Goal: Navigation & Orientation: Find specific page/section

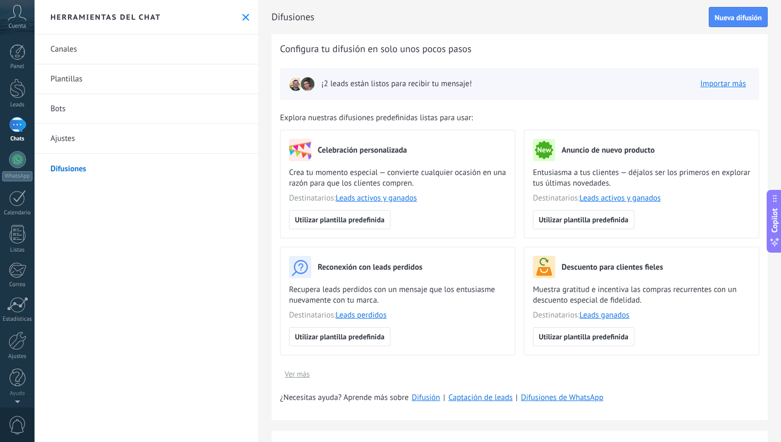
click at [243, 24] on div "Herramientas del chat" at bounding box center [147, 17] width 224 height 35
click at [242, 18] on use at bounding box center [245, 17] width 7 height 7
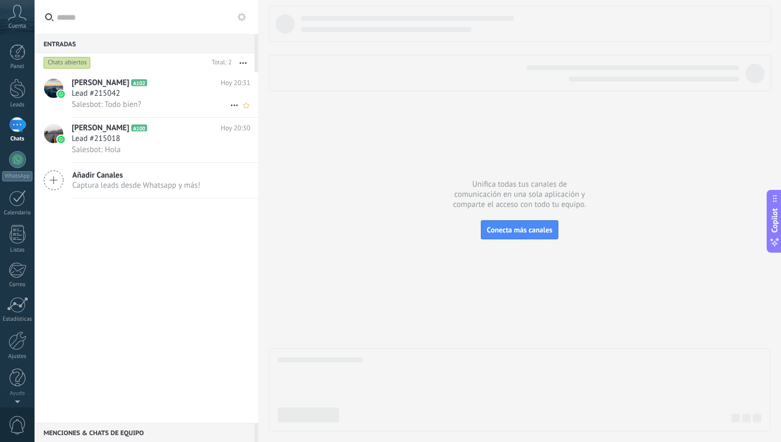
click at [154, 106] on div "Salesbot: Todo bien?" at bounding box center [161, 104] width 179 height 11
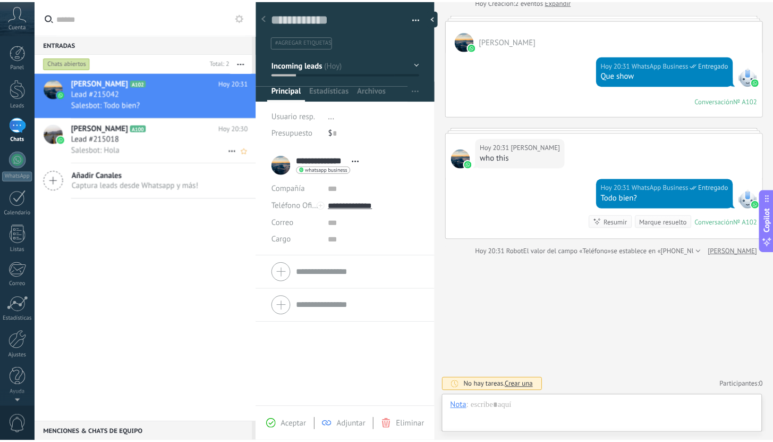
scroll to position [54, 0]
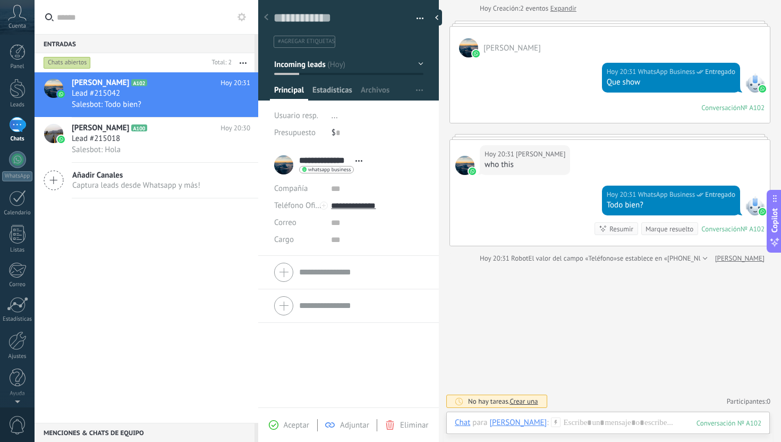
click at [346, 92] on span "Estadísticas" at bounding box center [332, 92] width 40 height 15
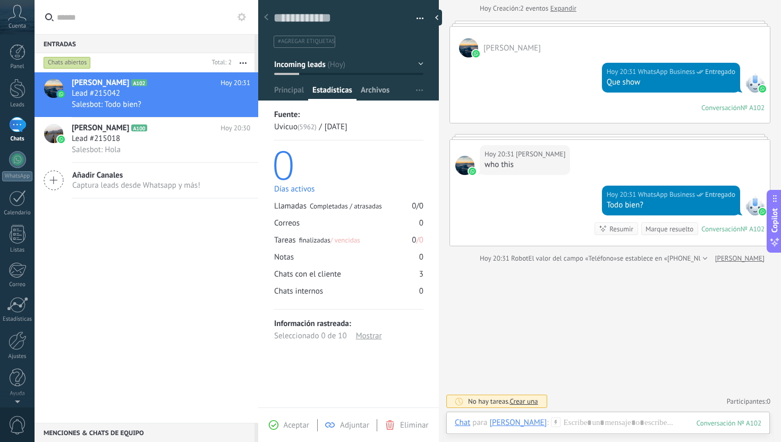
click at [374, 92] on span "Archivos" at bounding box center [375, 92] width 29 height 15
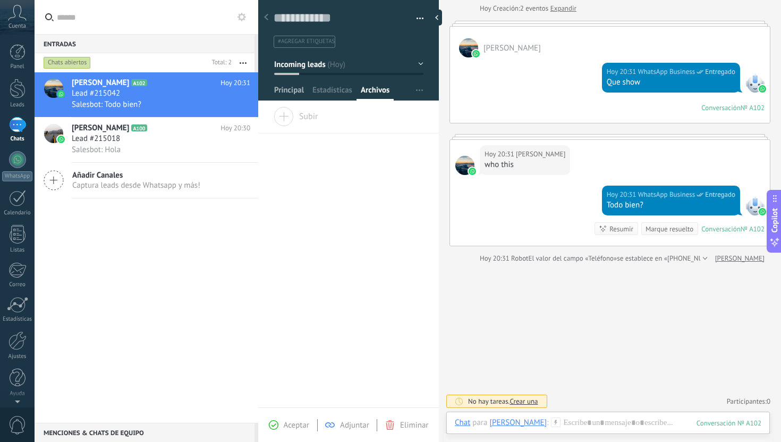
click at [294, 94] on span "Principal" at bounding box center [289, 92] width 30 height 15
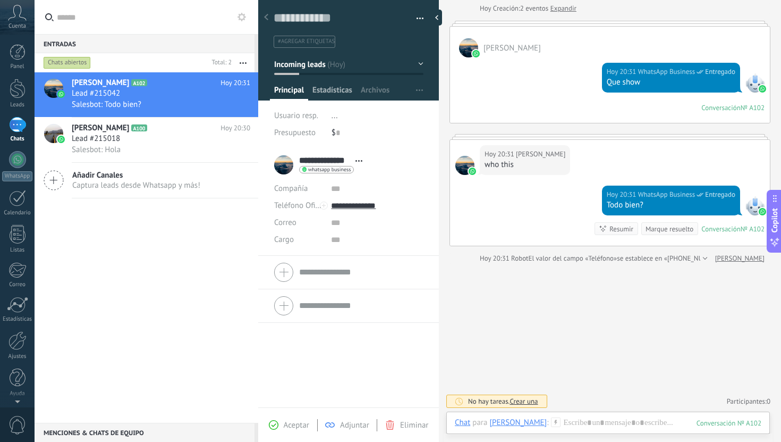
click at [330, 94] on span "Estadísticas" at bounding box center [332, 92] width 40 height 15
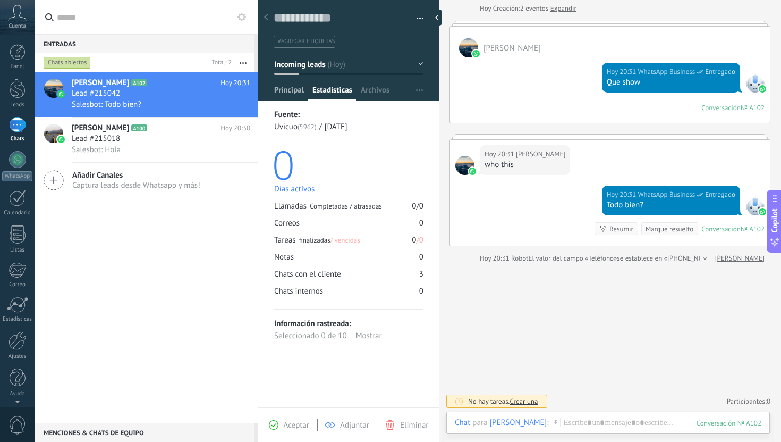
click at [285, 94] on span "Principal" at bounding box center [289, 92] width 30 height 15
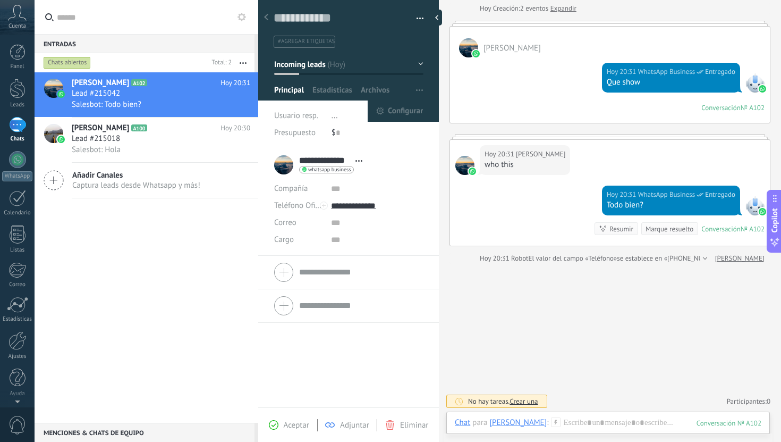
click at [417, 94] on span "button" at bounding box center [419, 90] width 7 height 20
click at [397, 118] on span "Configurar" at bounding box center [405, 110] width 35 height 21
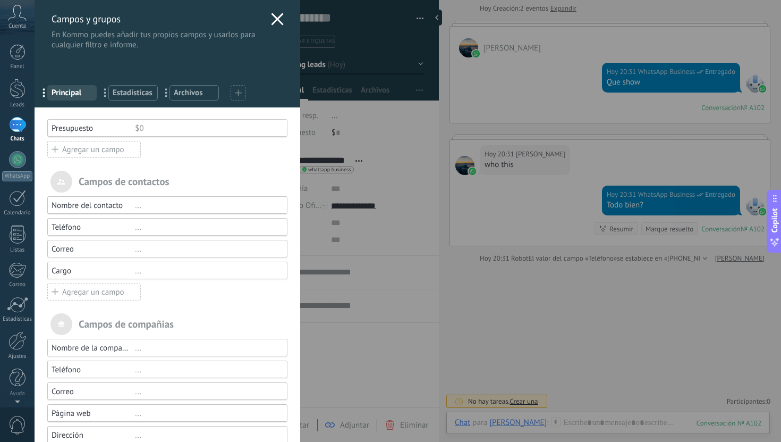
click at [274, 24] on icon at bounding box center [277, 19] width 13 height 13
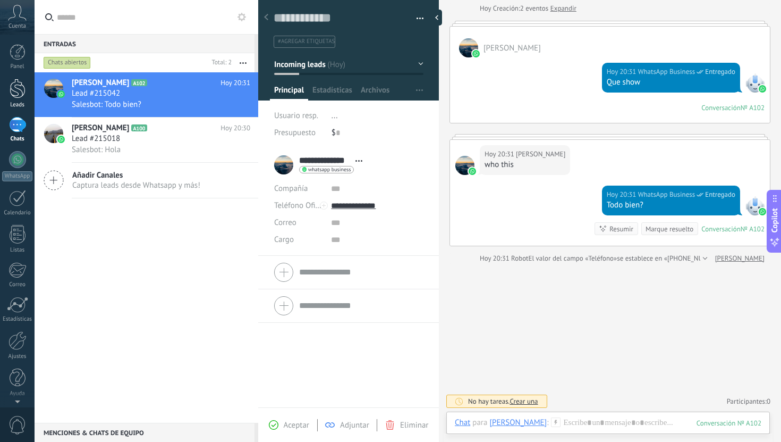
click at [20, 96] on div at bounding box center [18, 89] width 16 height 20
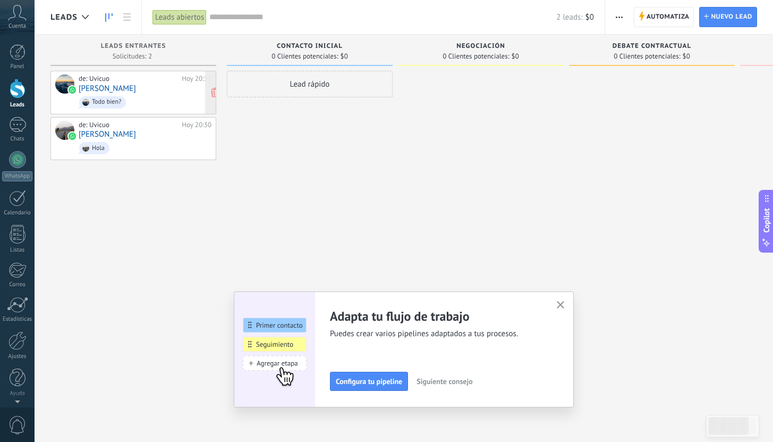
click at [165, 97] on span "Todo bien?" at bounding box center [145, 102] width 133 height 16
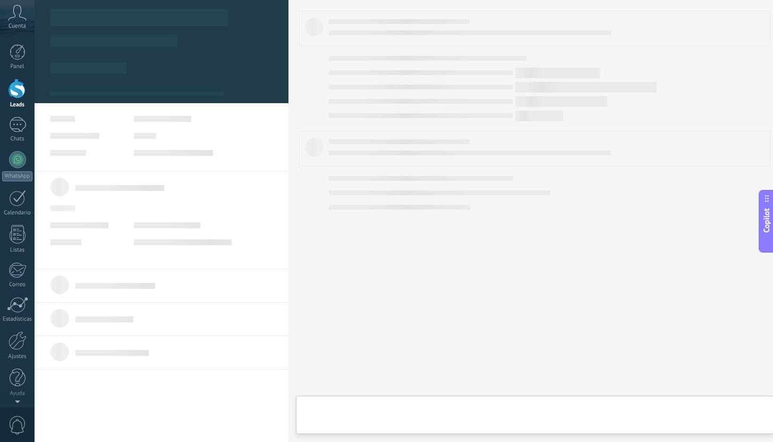
type textarea "**********"
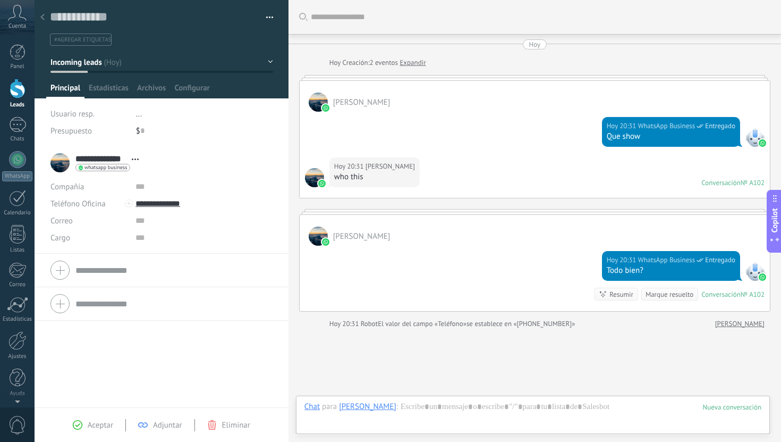
scroll to position [65, 0]
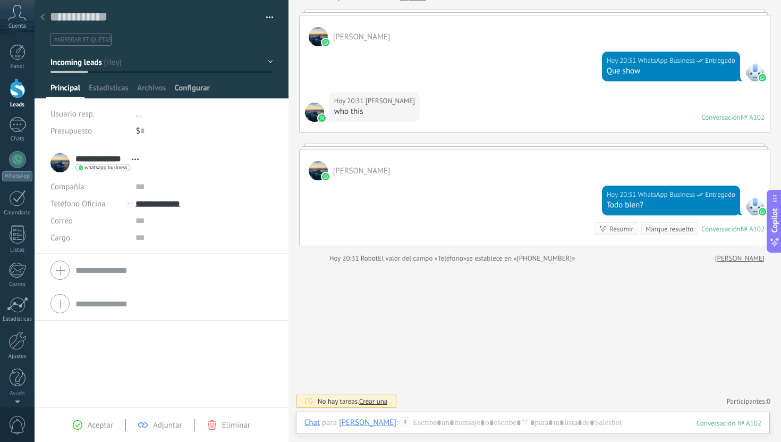
click at [181, 89] on span "Configurar" at bounding box center [191, 90] width 35 height 15
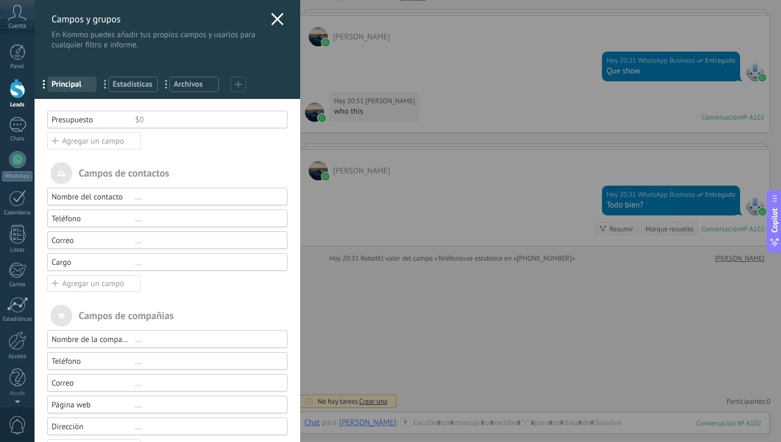
click at [82, 85] on span "Principal" at bounding box center [72, 84] width 41 height 10
click at [266, 18] on div "Campos y grupos En Kommo puedes añadir tus propios campos y usarlos para cualqu…" at bounding box center [168, 25] width 266 height 50
click at [278, 18] on icon at bounding box center [277, 19] width 13 height 13
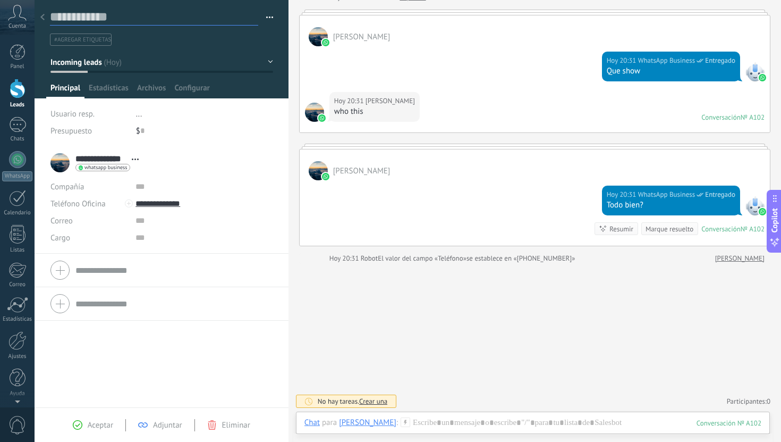
drag, startPoint x: 84, startPoint y: 17, endPoint x: 140, endPoint y: 17, distance: 56.3
click at [140, 17] on textarea at bounding box center [154, 17] width 208 height 16
click at [129, 17] on textarea at bounding box center [154, 17] width 208 height 16
click at [118, 83] on span "Estadísticas" at bounding box center [109, 90] width 40 height 15
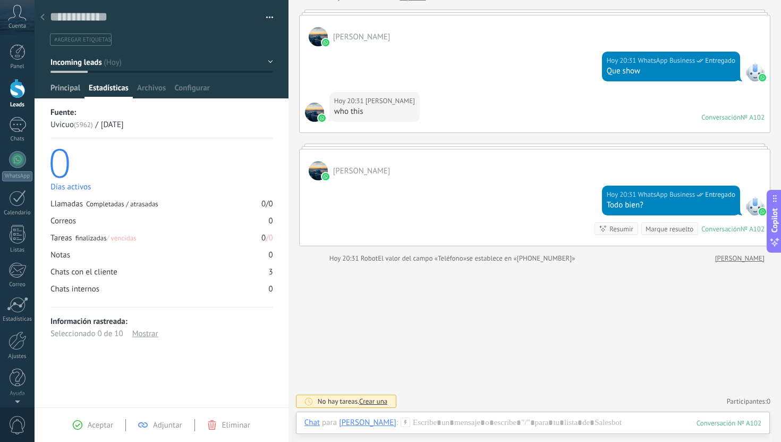
click at [61, 83] on span "Principal" at bounding box center [65, 90] width 30 height 15
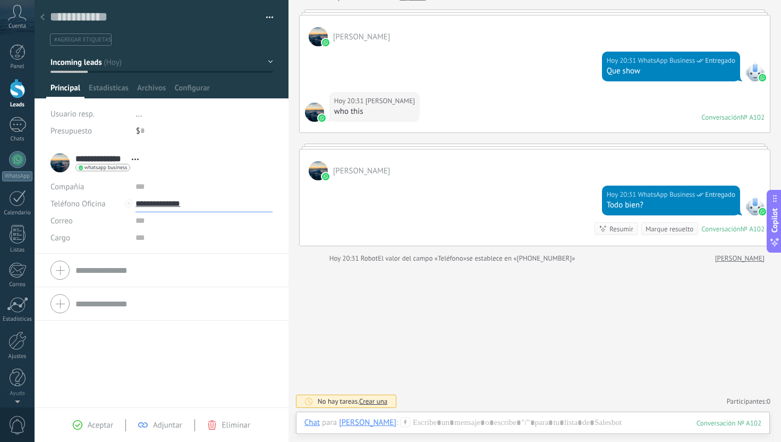
drag, startPoint x: 234, startPoint y: 207, endPoint x: 135, endPoint y: 207, distance: 98.3
click at [135, 207] on input "**********" at bounding box center [203, 203] width 137 height 17
click at [20, 44] on div at bounding box center [18, 52] width 16 height 16
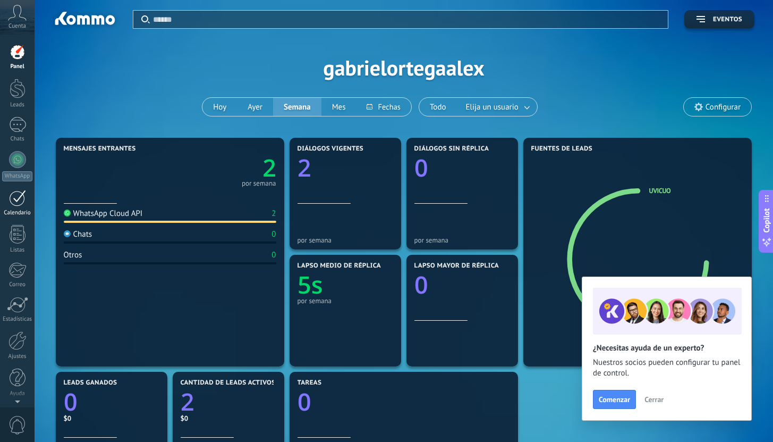
click at [15, 202] on div at bounding box center [17, 198] width 17 height 16
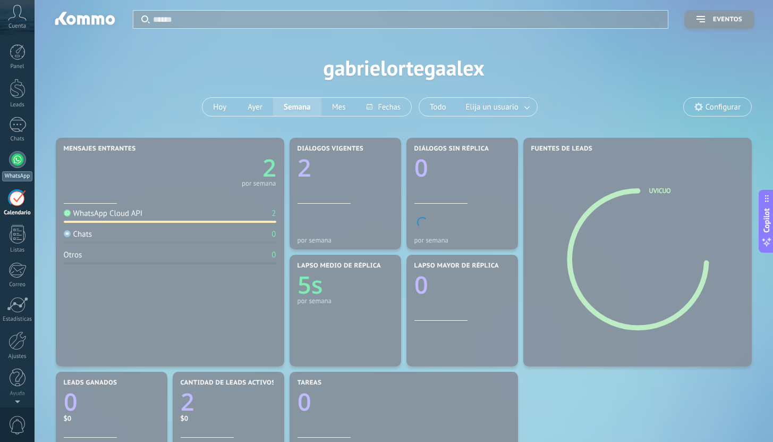
click at [18, 169] on link "WhatsApp" at bounding box center [17, 166] width 35 height 30
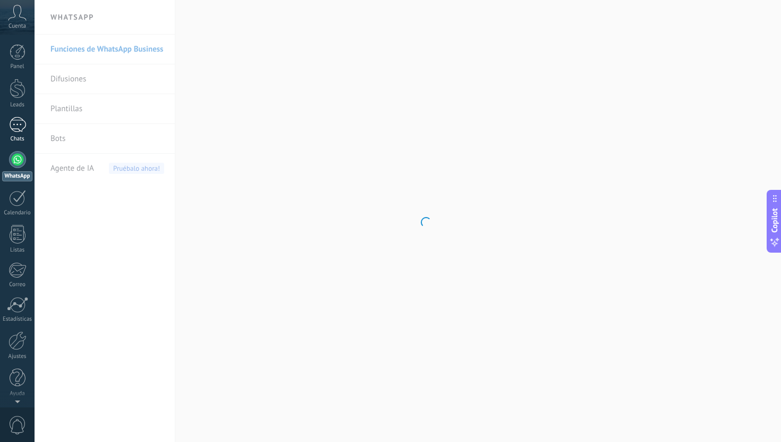
click at [18, 121] on div "1" at bounding box center [17, 124] width 17 height 15
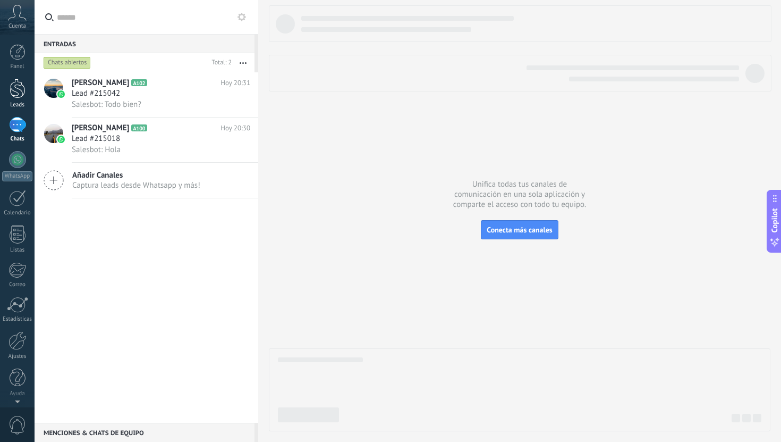
click at [15, 98] on link "Leads" at bounding box center [17, 94] width 35 height 30
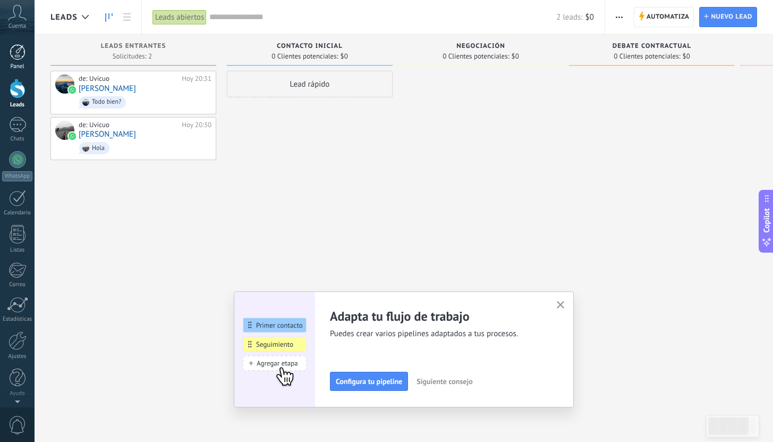
click at [18, 55] on div at bounding box center [18, 52] width 16 height 16
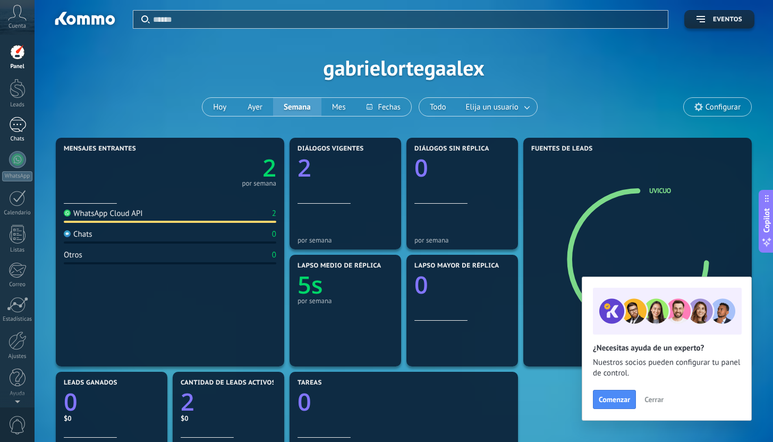
click at [9, 123] on div "1" at bounding box center [17, 124] width 17 height 15
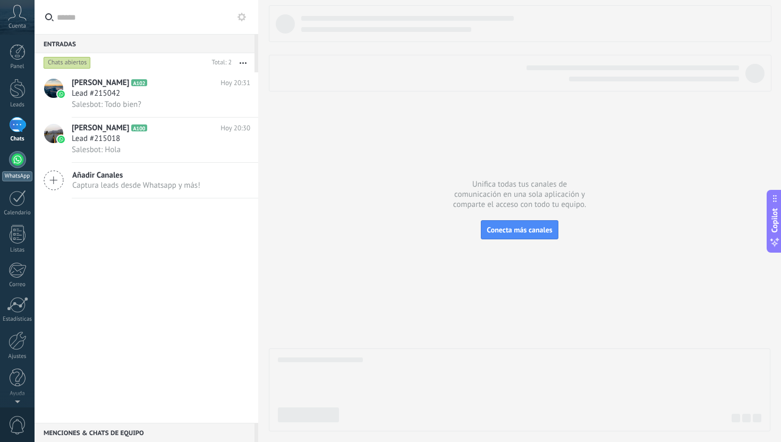
click at [15, 157] on div at bounding box center [17, 159] width 17 height 17
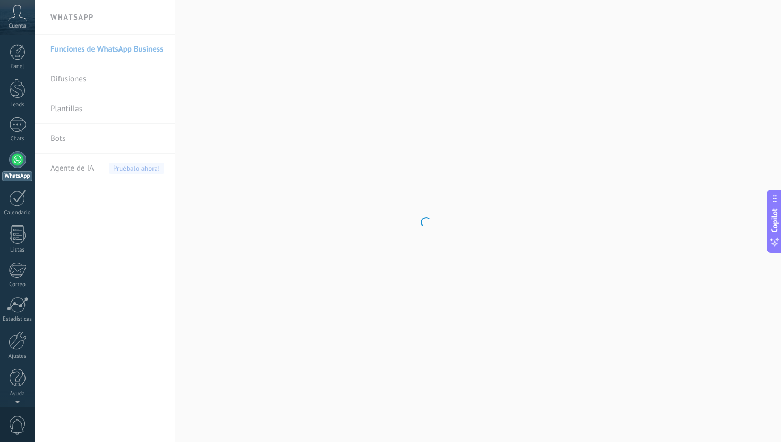
click at [19, 114] on div "Panel Leads 1 Chats WhatsApp Clientes" at bounding box center [17, 225] width 35 height 363
click at [18, 118] on div "1" at bounding box center [17, 124] width 17 height 15
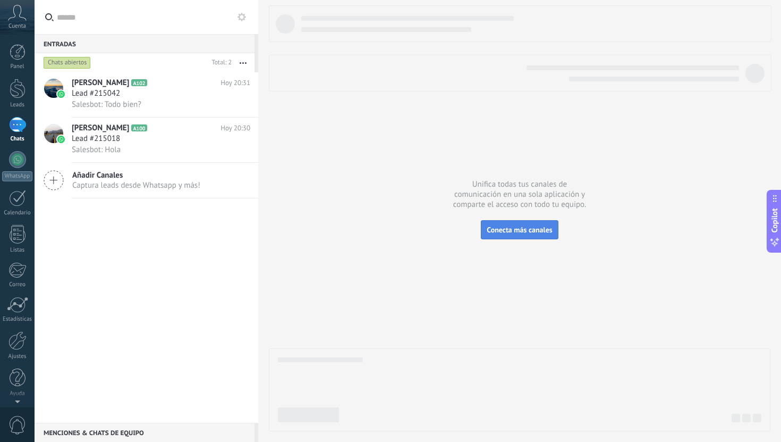
click at [518, 224] on button "Conecta más canales" at bounding box center [519, 229] width 77 height 19
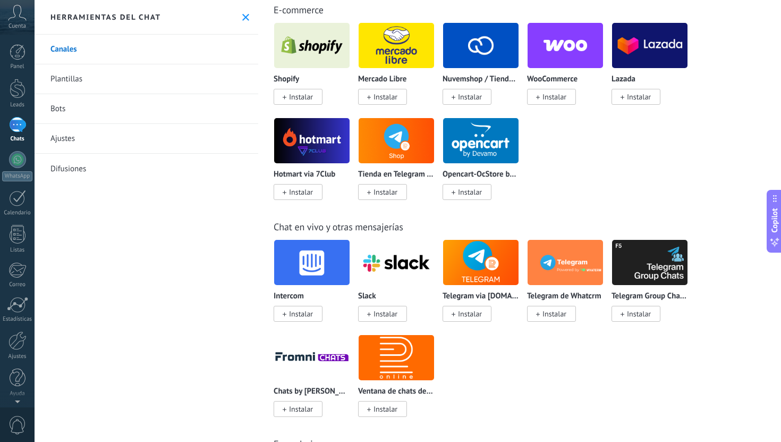
scroll to position [626, 0]
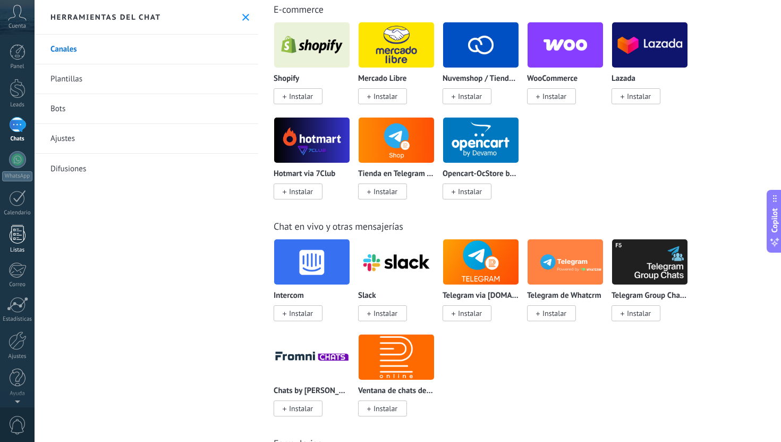
click at [21, 243] on link "Listas" at bounding box center [17, 239] width 35 height 29
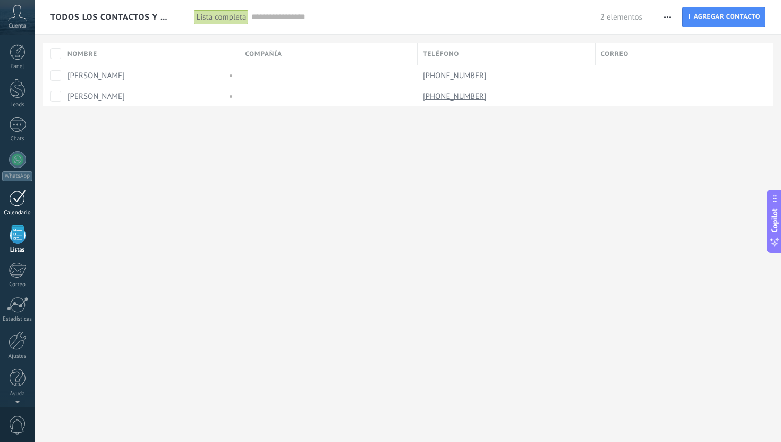
click at [27, 201] on link "Calendario" at bounding box center [17, 203] width 35 height 27
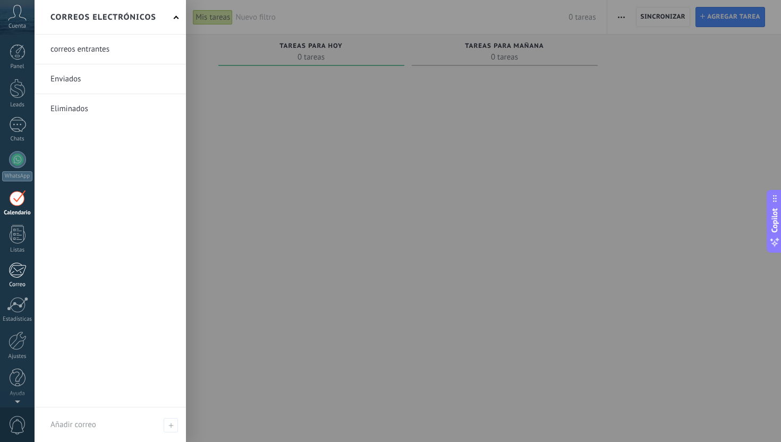
click at [14, 272] on div at bounding box center [18, 270] width 18 height 16
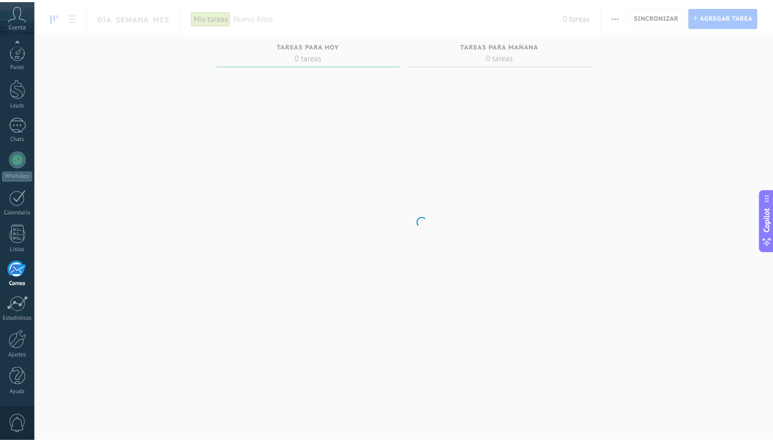
scroll to position [1, 0]
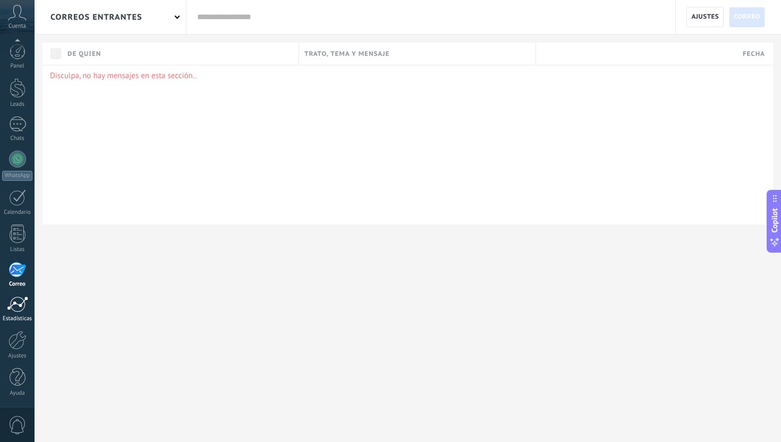
click at [15, 309] on div at bounding box center [17, 304] width 21 height 16
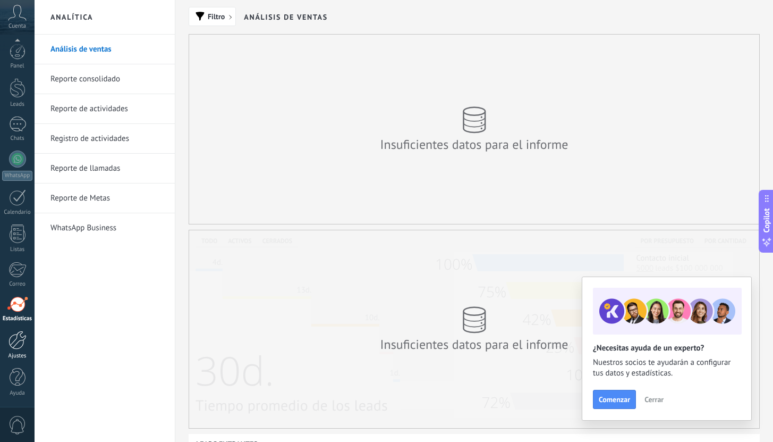
click at [14, 347] on div at bounding box center [18, 339] width 18 height 19
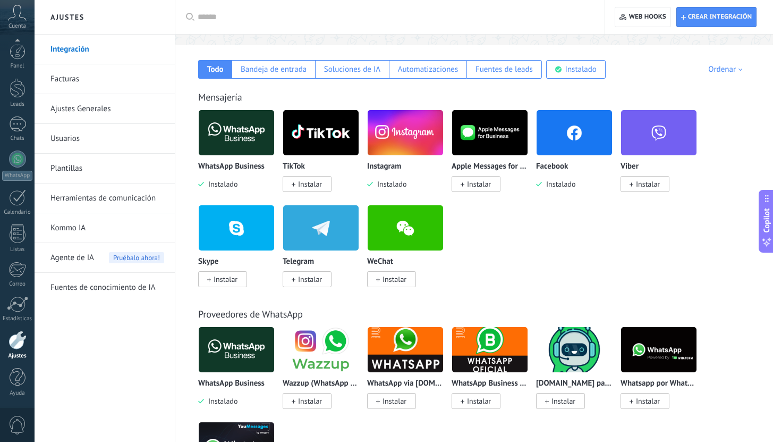
scroll to position [164, 0]
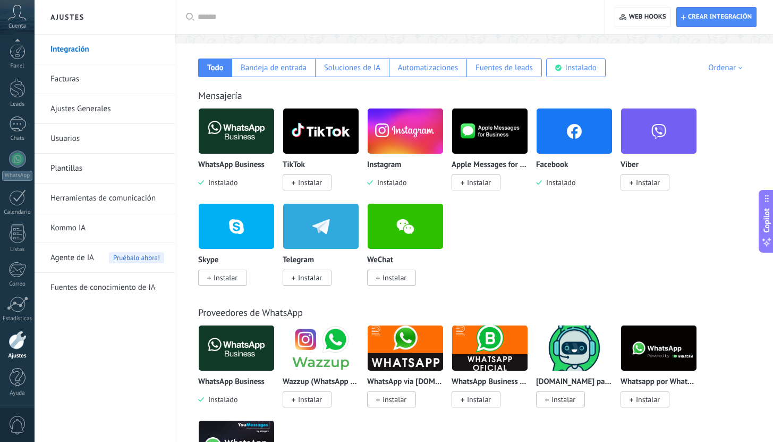
click at [251, 23] on div at bounding box center [394, 17] width 392 height 34
click at [232, 11] on div at bounding box center [394, 17] width 392 height 34
click at [222, 17] on input "text" at bounding box center [394, 17] width 392 height 11
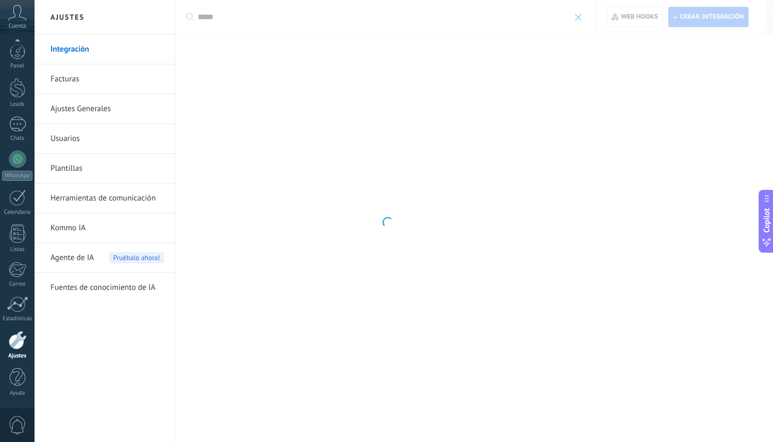
scroll to position [0, 0]
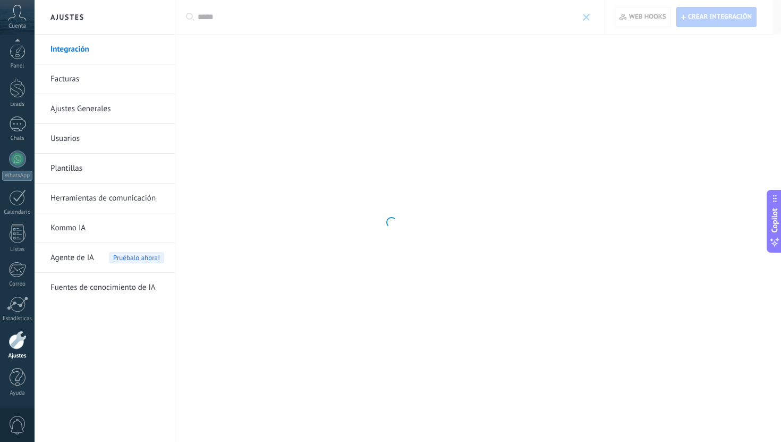
type input "*****"
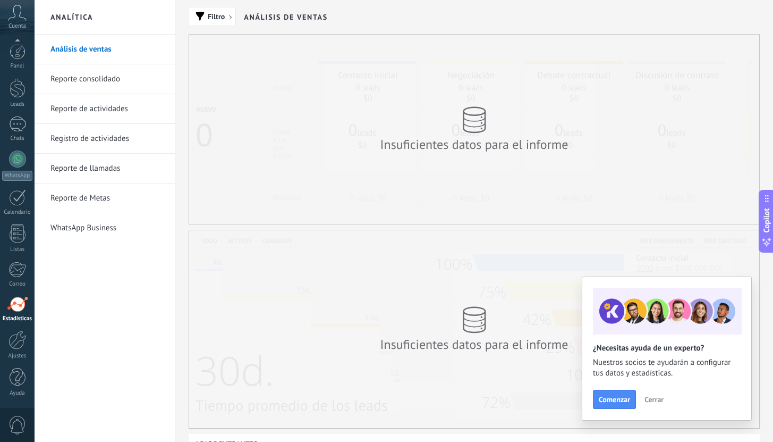
click at [21, 312] on link "Estadísticas" at bounding box center [17, 309] width 35 height 26
click at [16, 347] on div at bounding box center [18, 339] width 18 height 19
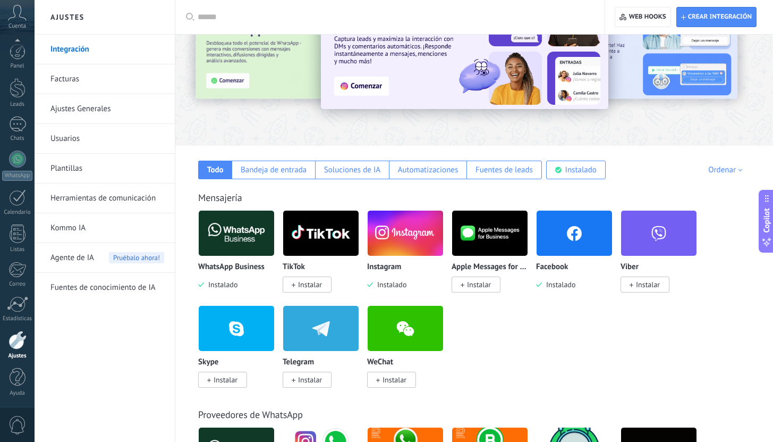
scroll to position [73, 0]
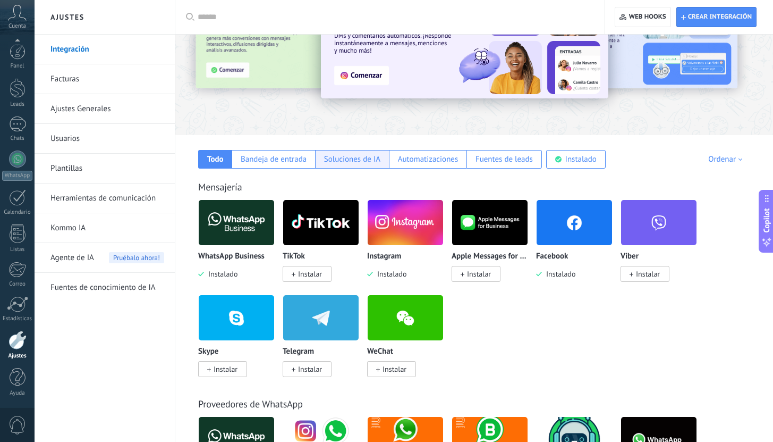
click at [378, 162] on div "Soluciones de IA" at bounding box center [352, 159] width 56 height 10
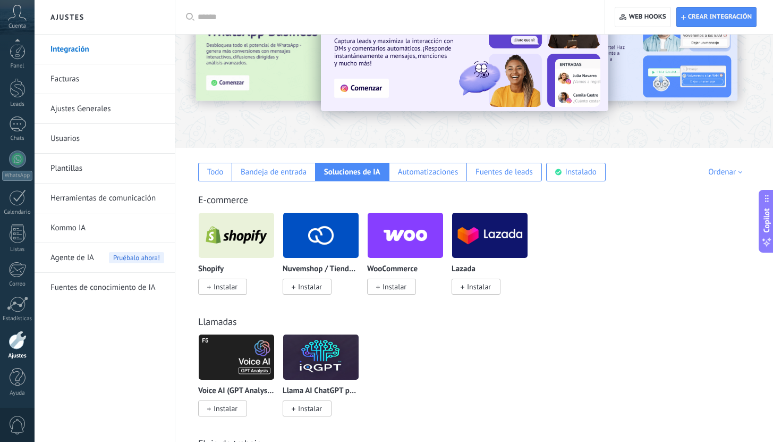
scroll to position [0, 0]
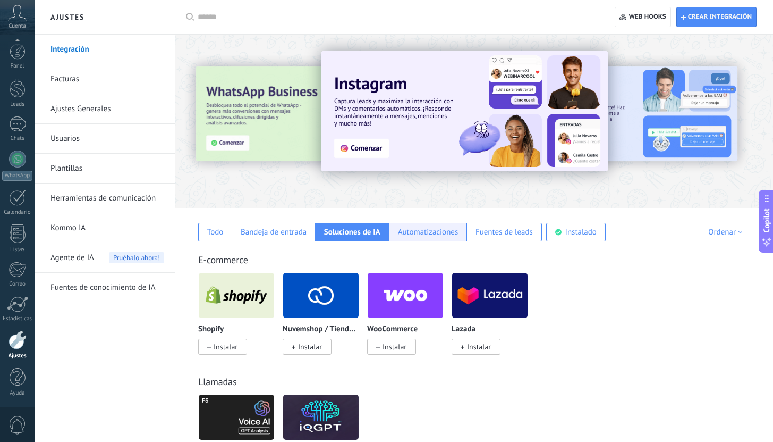
click at [449, 230] on div "Automatizaciones" at bounding box center [428, 232] width 61 height 10
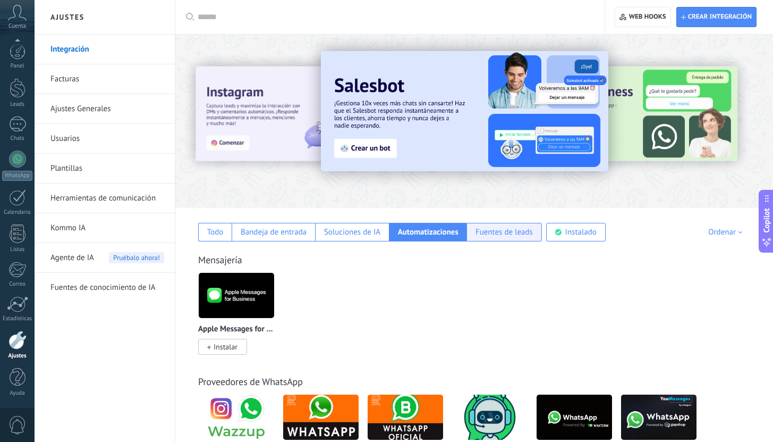
click at [498, 238] on div "Fuentes de leads" at bounding box center [503, 232] width 75 height 19
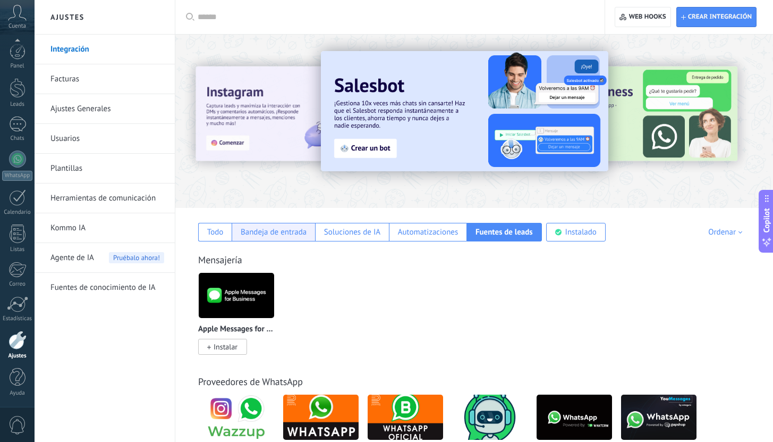
click at [268, 239] on div "Bandeja de entrada" at bounding box center [273, 232] width 83 height 19
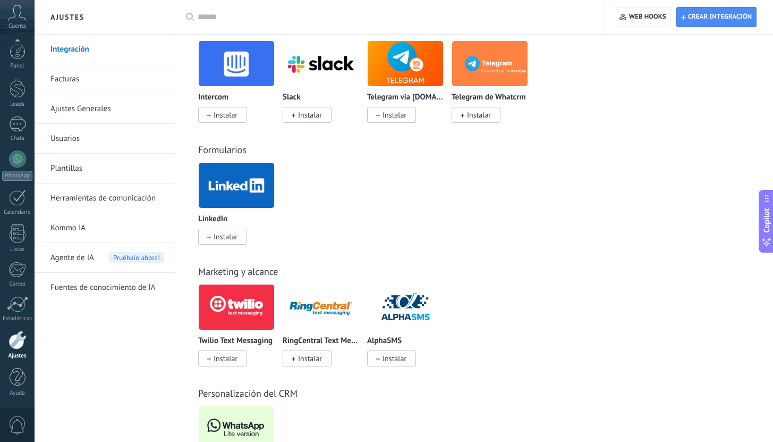
scroll to position [646, 0]
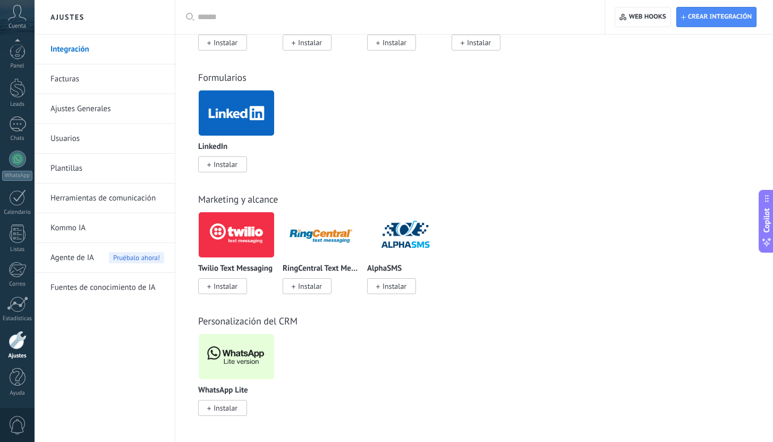
click at [124, 206] on link "Herramientas de comunicación" at bounding box center [107, 198] width 114 height 30
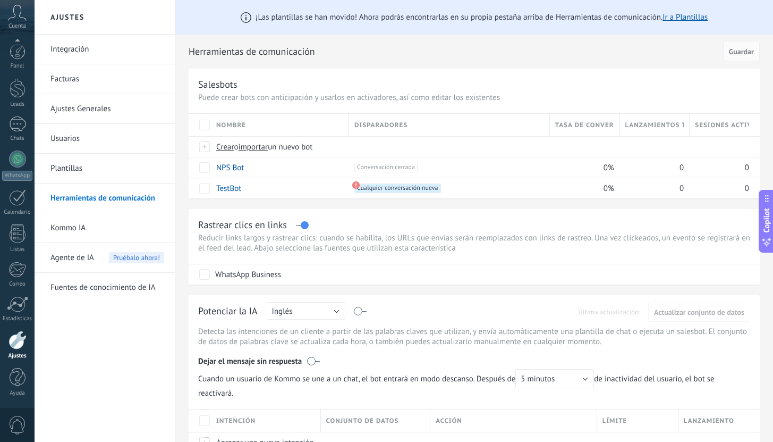
click at [120, 180] on link "Plantillas" at bounding box center [107, 169] width 114 height 30
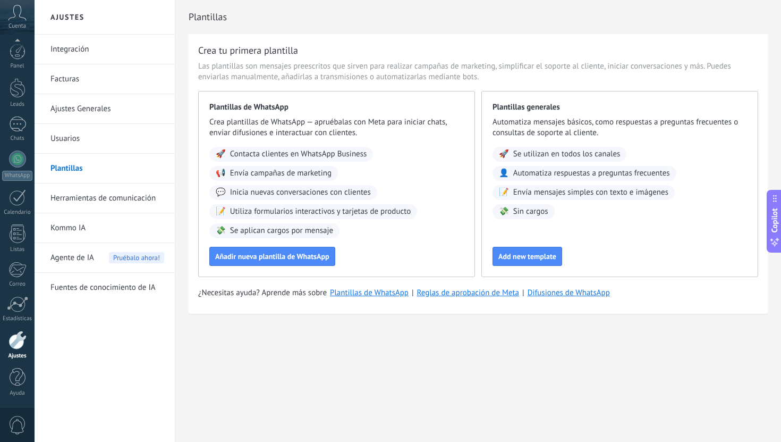
click at [120, 151] on link "Usuarios" at bounding box center [107, 139] width 114 height 30
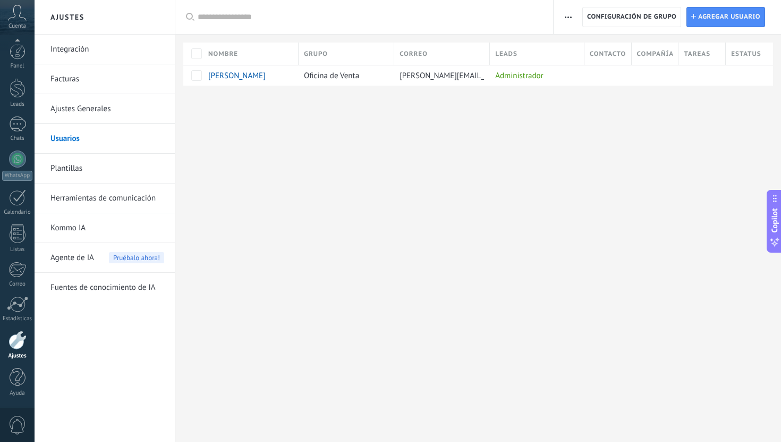
click at [124, 116] on link "Ajustes Generales" at bounding box center [107, 109] width 114 height 30
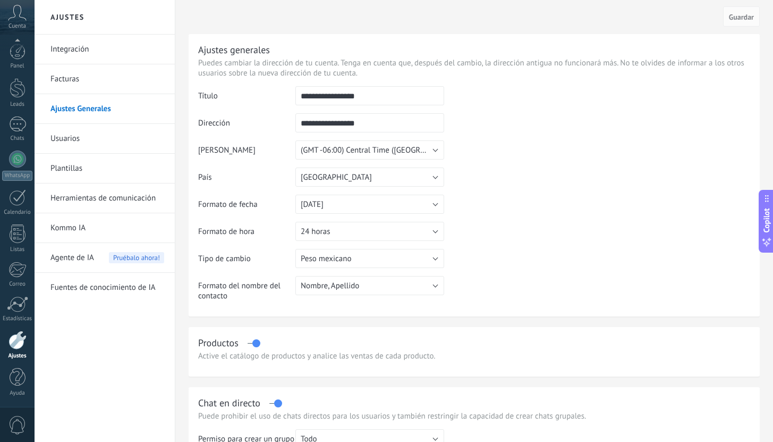
click at [131, 193] on link "Herramientas de comunicación" at bounding box center [107, 198] width 114 height 30
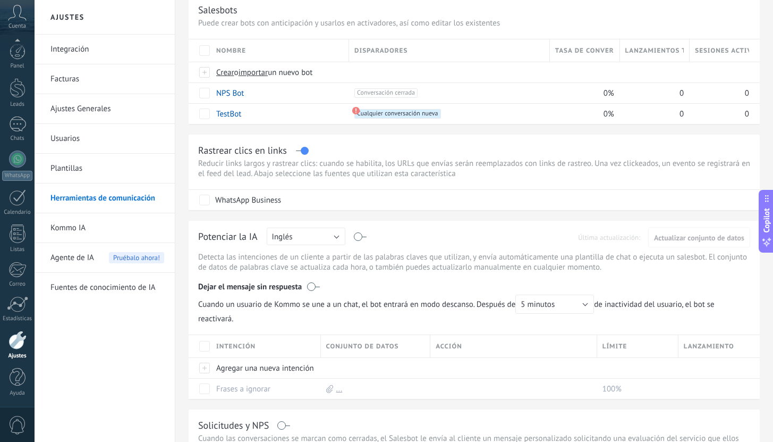
scroll to position [188, 0]
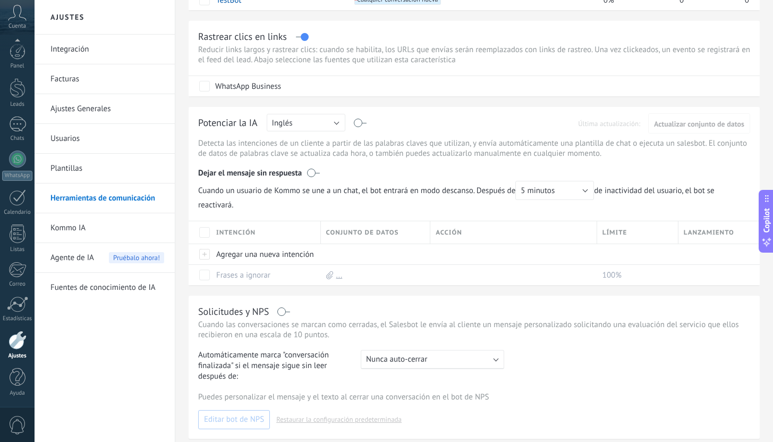
click at [69, 268] on span "Agente de IA" at bounding box center [72, 258] width 44 height 30
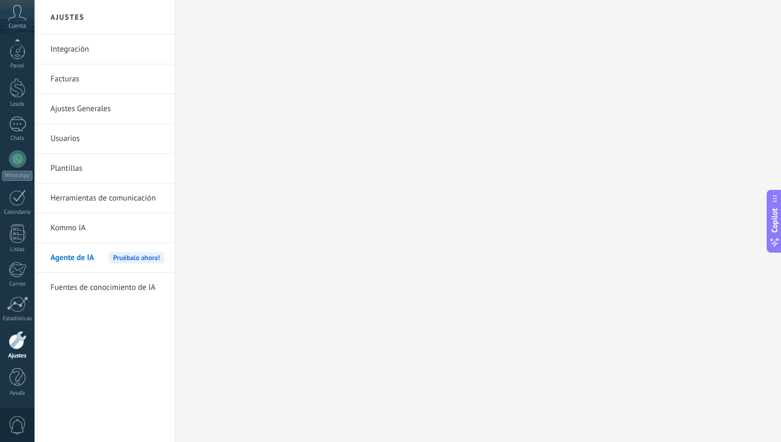
click at [69, 290] on link "Fuentes de conocimiento de IA" at bounding box center [107, 288] width 114 height 30
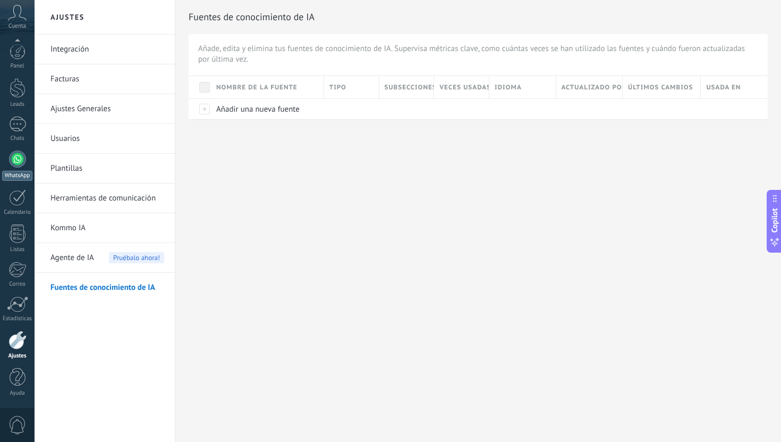
click at [21, 169] on link "WhatsApp" at bounding box center [17, 165] width 35 height 30
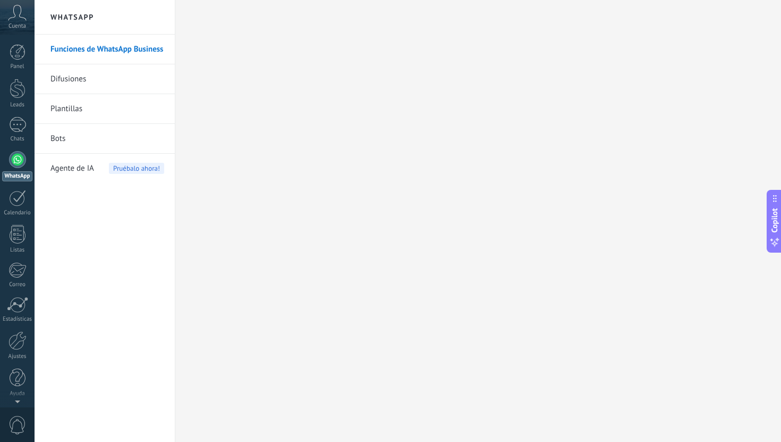
click at [118, 50] on link "Funciones de WhatsApp Business" at bounding box center [107, 50] width 114 height 30
click at [27, 118] on link "1 Chats" at bounding box center [17, 130] width 35 height 26
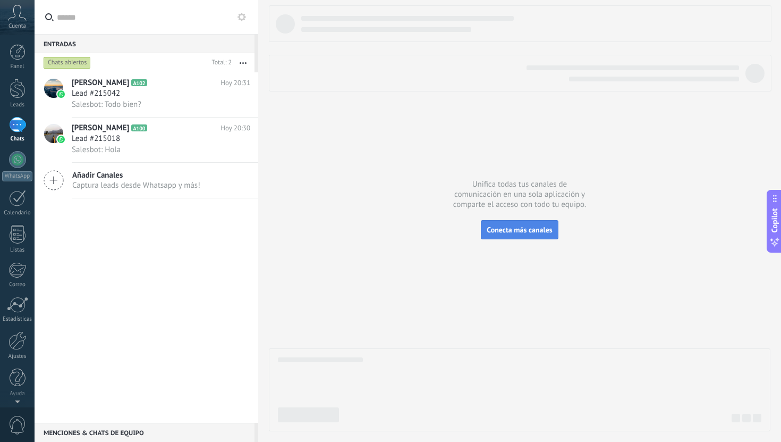
click at [544, 239] on button "Conecta más canales" at bounding box center [519, 229] width 77 height 19
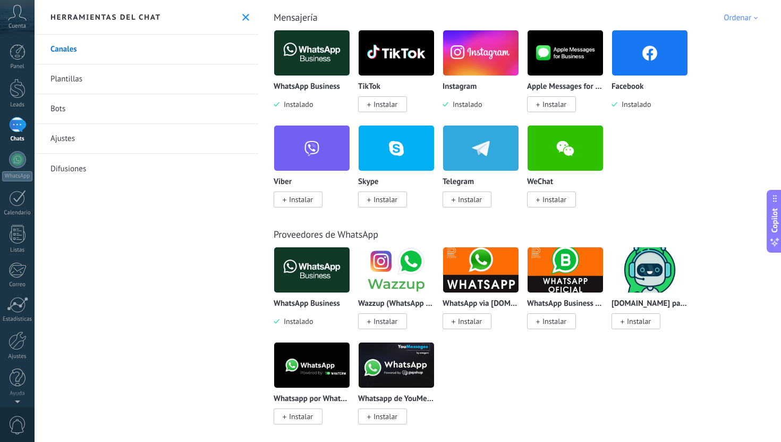
scroll to position [186, 0]
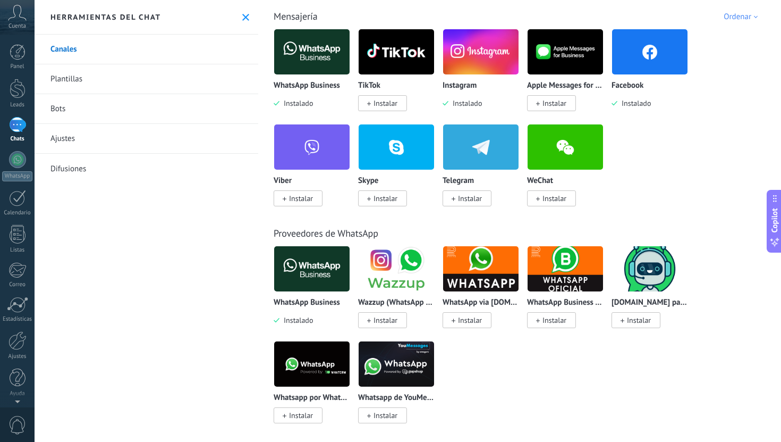
click at [330, 266] on img at bounding box center [311, 269] width 75 height 52
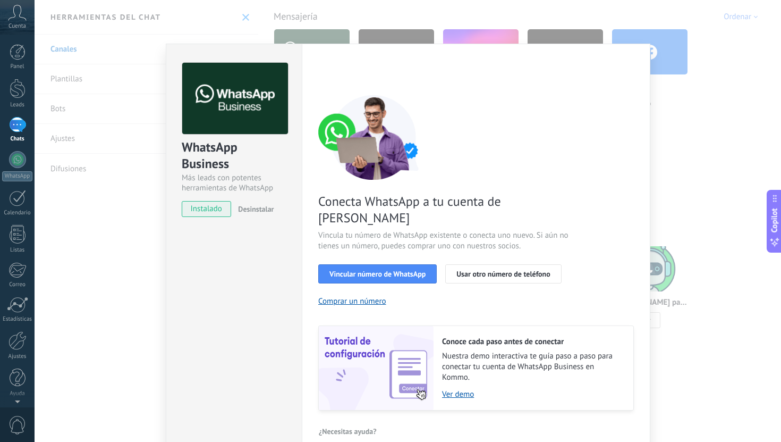
scroll to position [0, 0]
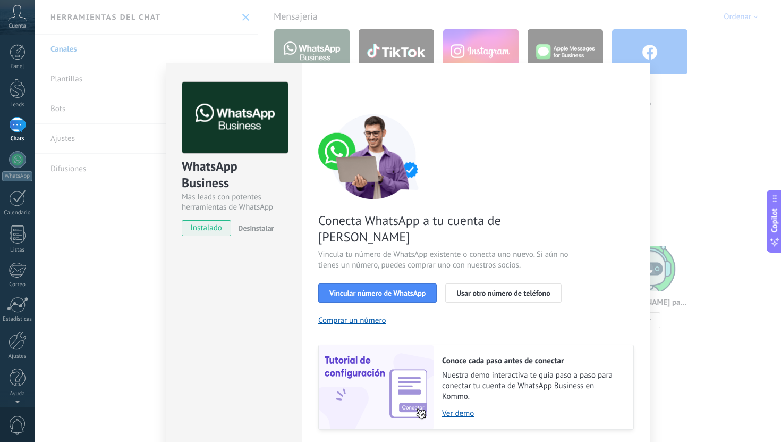
click at [609, 48] on div "WhatsApp Business Más leads con potentes herramientas de WhatsApp instalado Des…" at bounding box center [408, 221] width 747 height 442
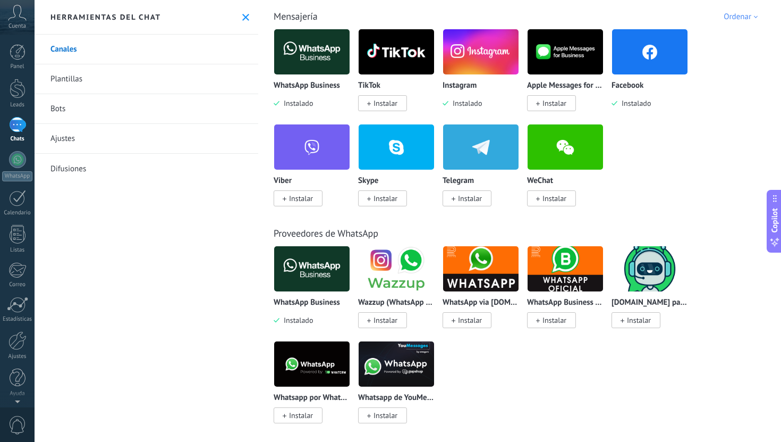
click at [300, 77] on div "WhatsApp Business Instalado" at bounding box center [312, 69] width 77 height 80
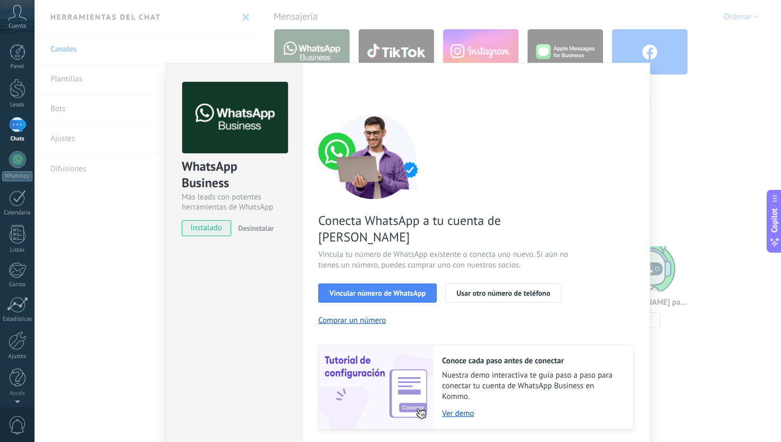
click at [711, 128] on div "WhatsApp Business Más leads con potentes herramientas de WhatsApp instalado Des…" at bounding box center [408, 221] width 747 height 442
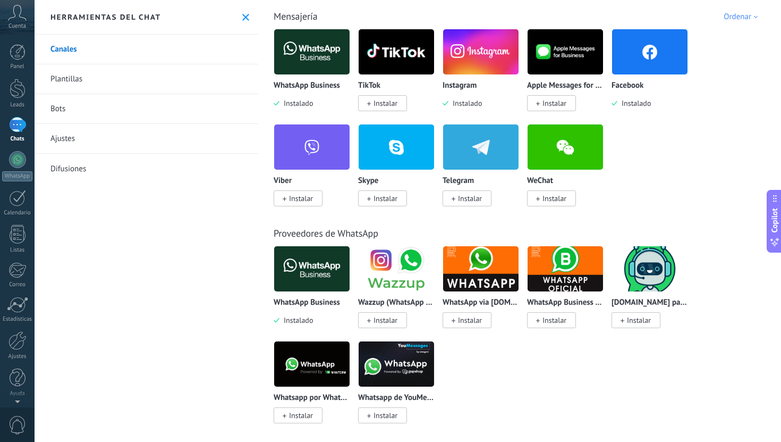
click at [118, 79] on link "Plantillas" at bounding box center [147, 79] width 224 height 30
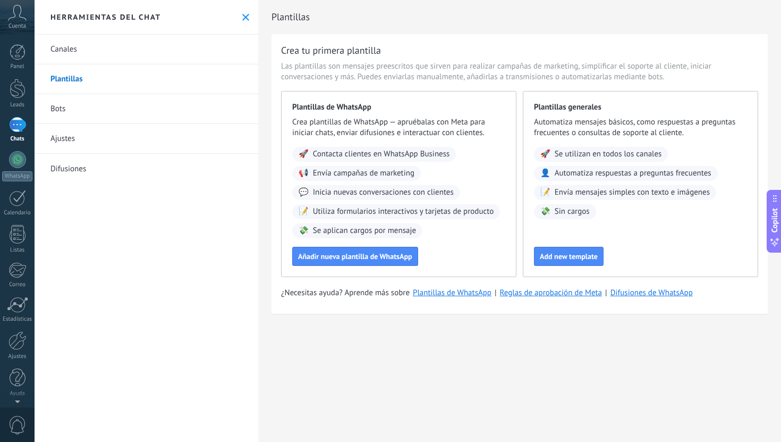
click at [108, 105] on link "Bots" at bounding box center [147, 109] width 224 height 30
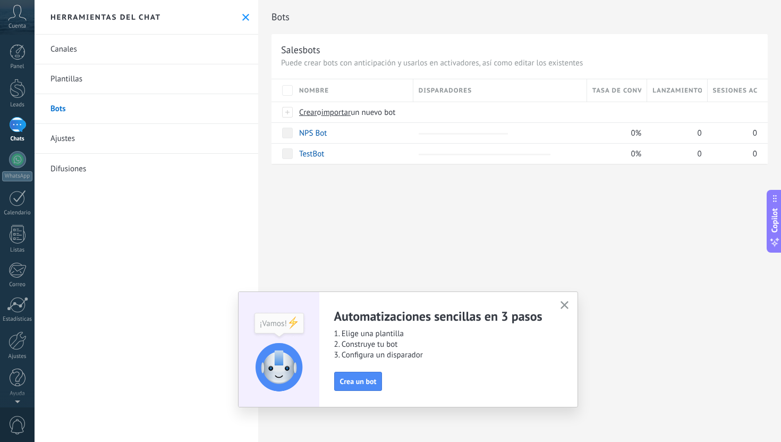
click at [94, 137] on link "Ajustes" at bounding box center [147, 139] width 224 height 30
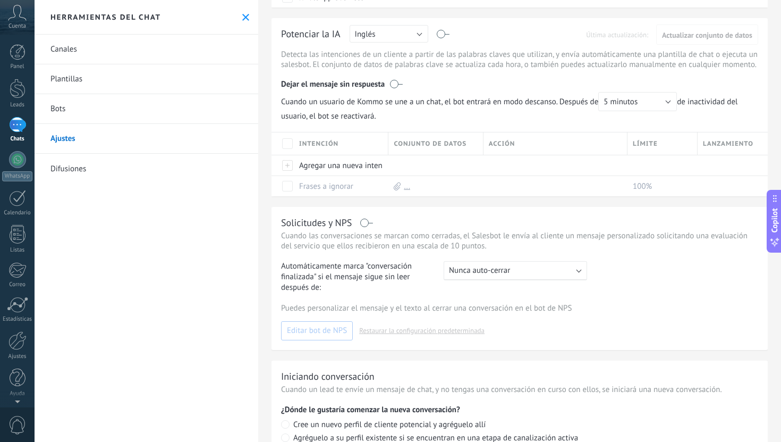
scroll to position [197, 0]
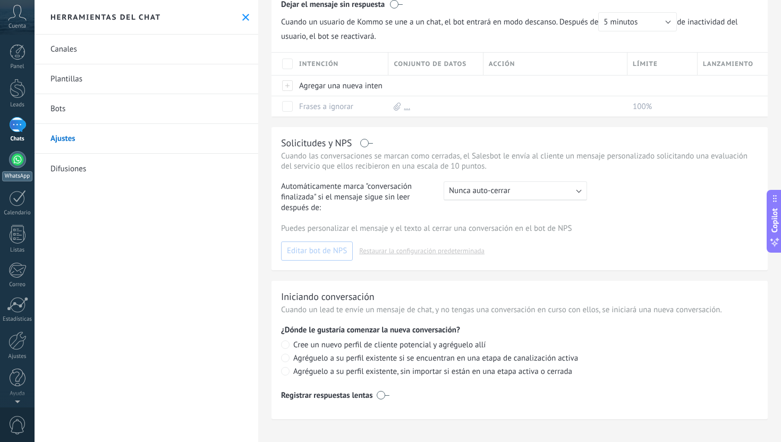
click at [27, 163] on link "WhatsApp" at bounding box center [17, 166] width 35 height 30
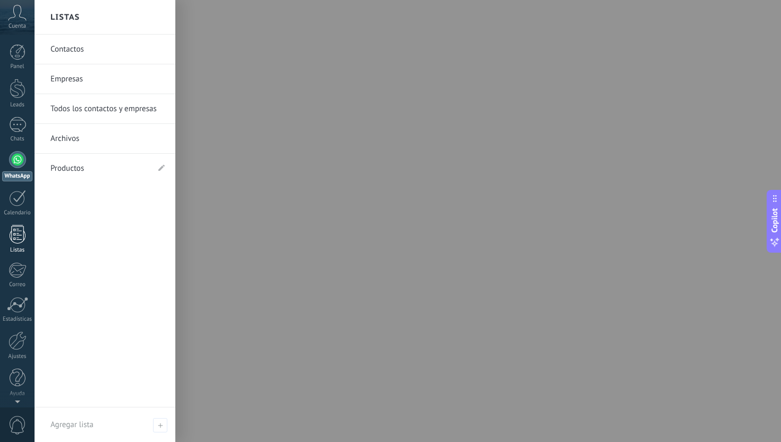
click at [23, 243] on div at bounding box center [18, 234] width 16 height 19
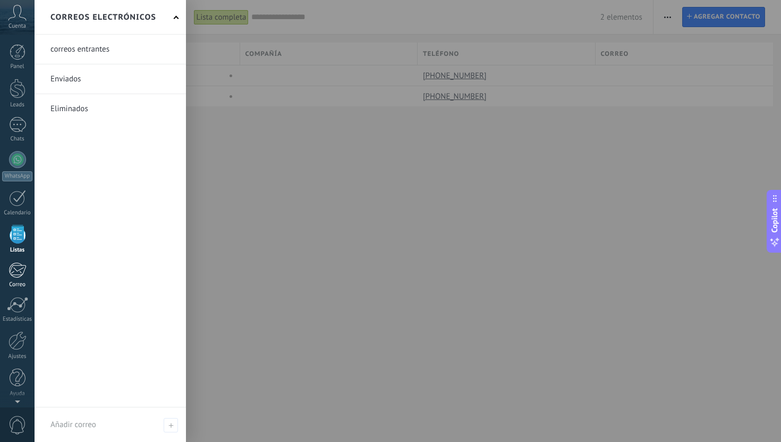
click at [14, 283] on div "Correo" at bounding box center [17, 284] width 31 height 7
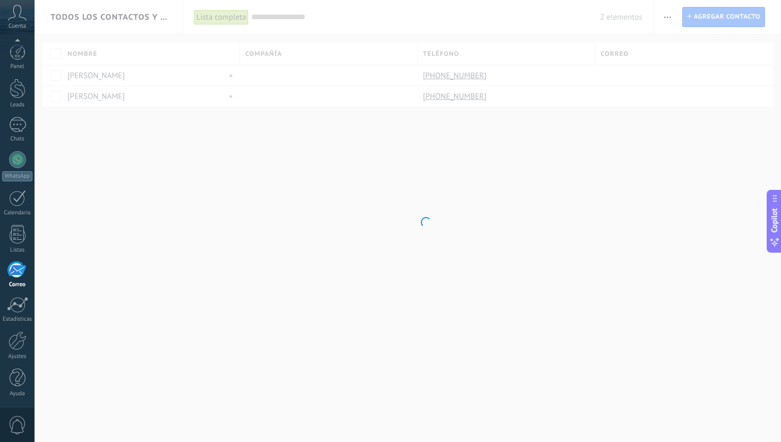
scroll to position [1, 0]
